Goal: Book appointment/travel/reservation

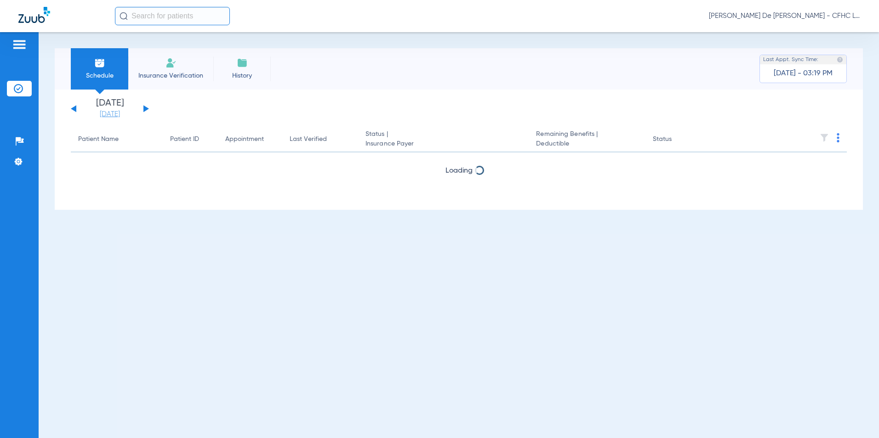
click at [115, 116] on link "[DATE]" at bounding box center [109, 114] width 55 height 9
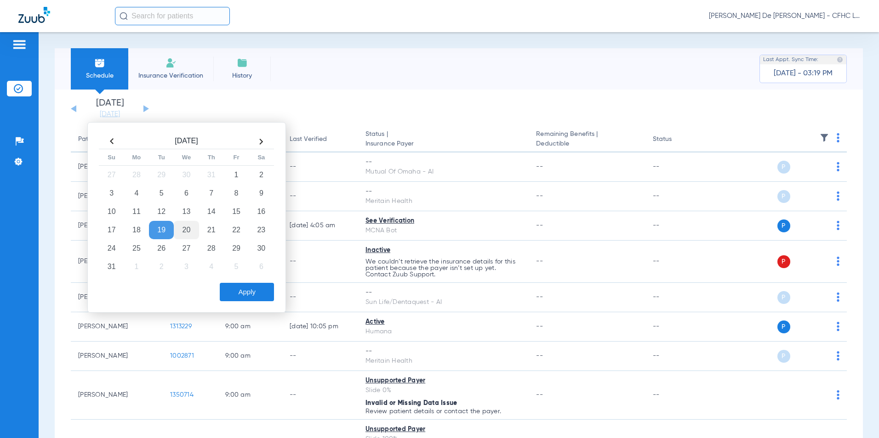
click at [190, 228] on td "20" at bounding box center [186, 230] width 25 height 18
drag, startPoint x: 255, startPoint y: 286, endPoint x: 260, endPoint y: 277, distance: 10.3
click at [255, 286] on button "Apply" at bounding box center [247, 292] width 54 height 18
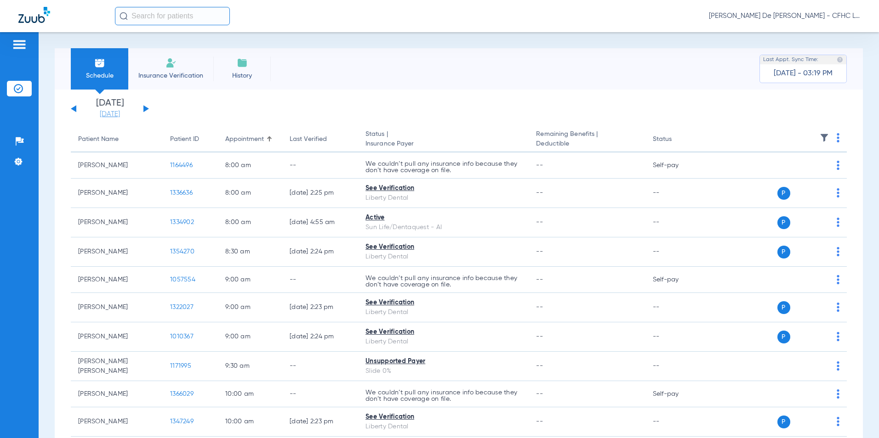
click at [117, 119] on link "[DATE]" at bounding box center [109, 114] width 55 height 9
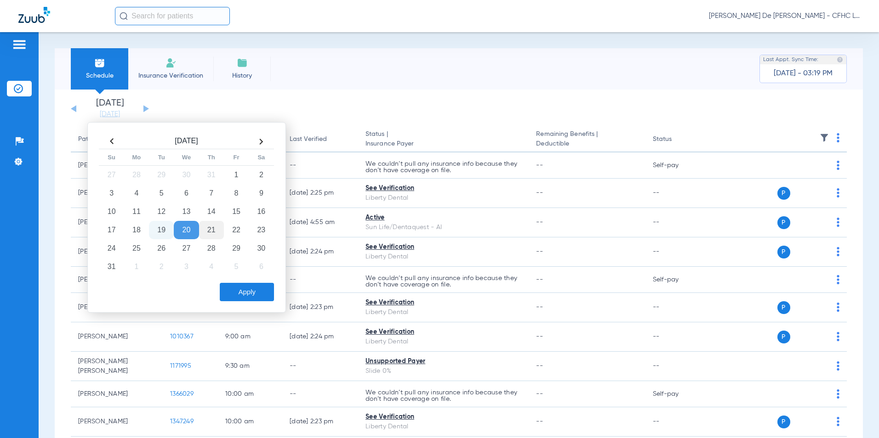
click at [215, 233] on td "21" at bounding box center [211, 230] width 25 height 18
click at [244, 288] on button "Apply" at bounding box center [247, 292] width 54 height 18
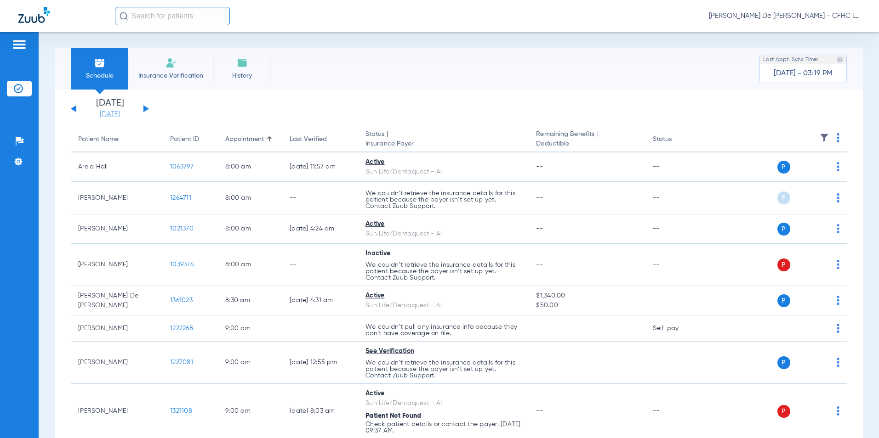
click at [118, 117] on link "[DATE]" at bounding box center [109, 114] width 55 height 9
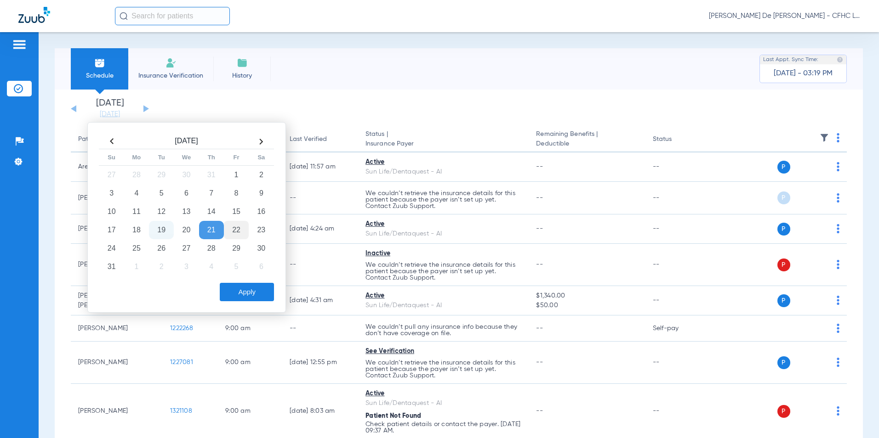
click at [238, 234] on td "22" at bounding box center [236, 230] width 25 height 18
click at [247, 284] on button "Apply" at bounding box center [247, 292] width 54 height 18
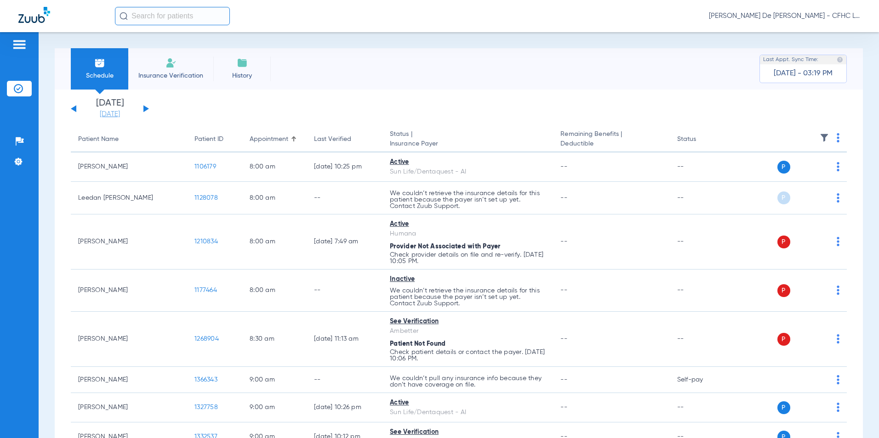
click at [99, 112] on link "[DATE]" at bounding box center [109, 114] width 55 height 9
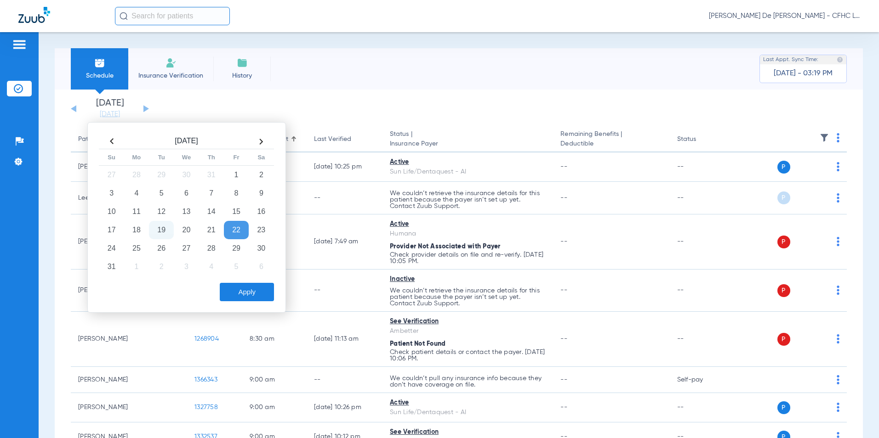
click at [158, 232] on td "19" at bounding box center [161, 230] width 25 height 18
drag, startPoint x: 244, startPoint y: 291, endPoint x: 259, endPoint y: 267, distance: 28.3
click at [244, 291] on button "Apply" at bounding box center [247, 292] width 54 height 18
